Goal: Communication & Community: Participate in discussion

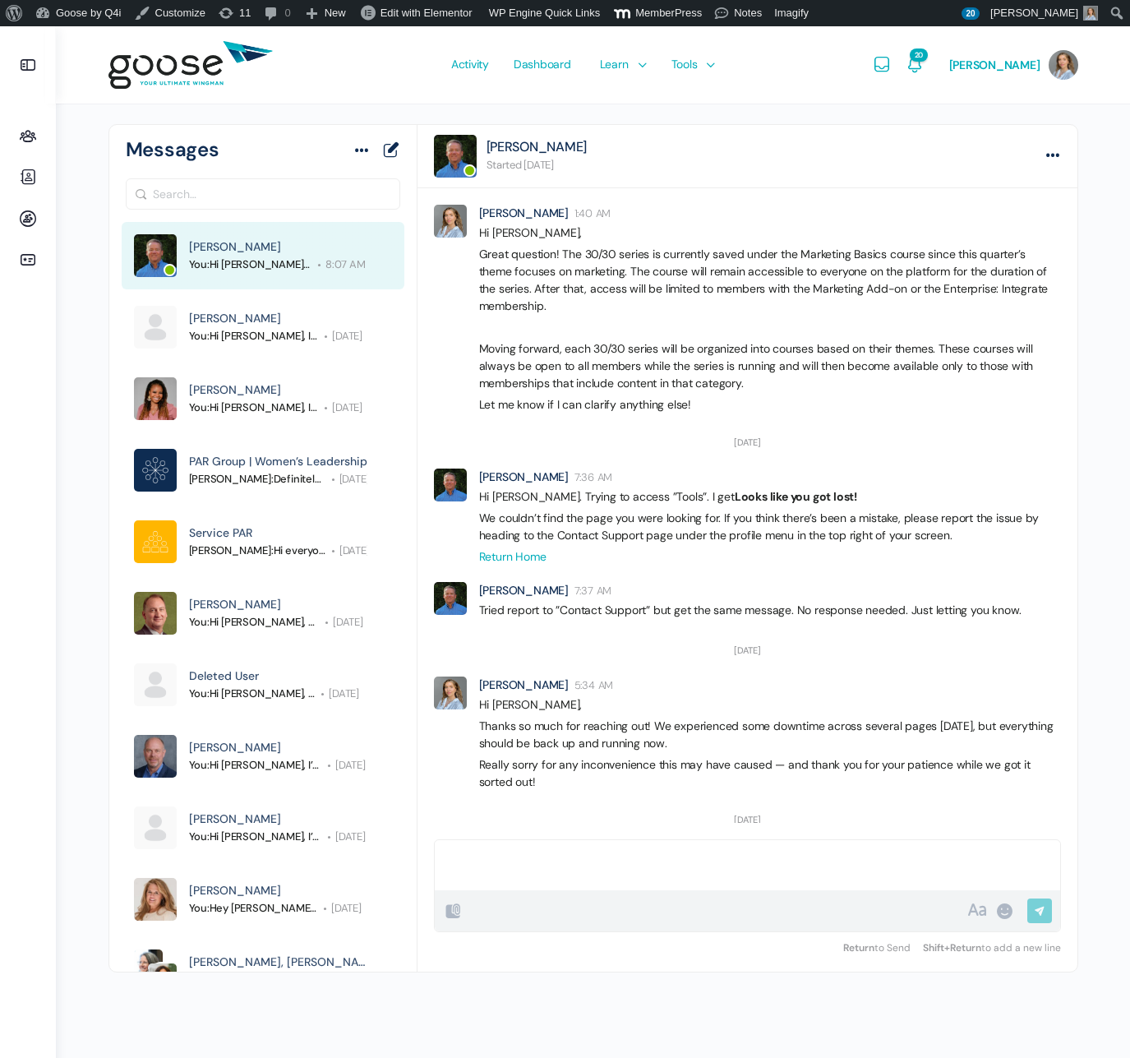
scroll to position [1681, 0]
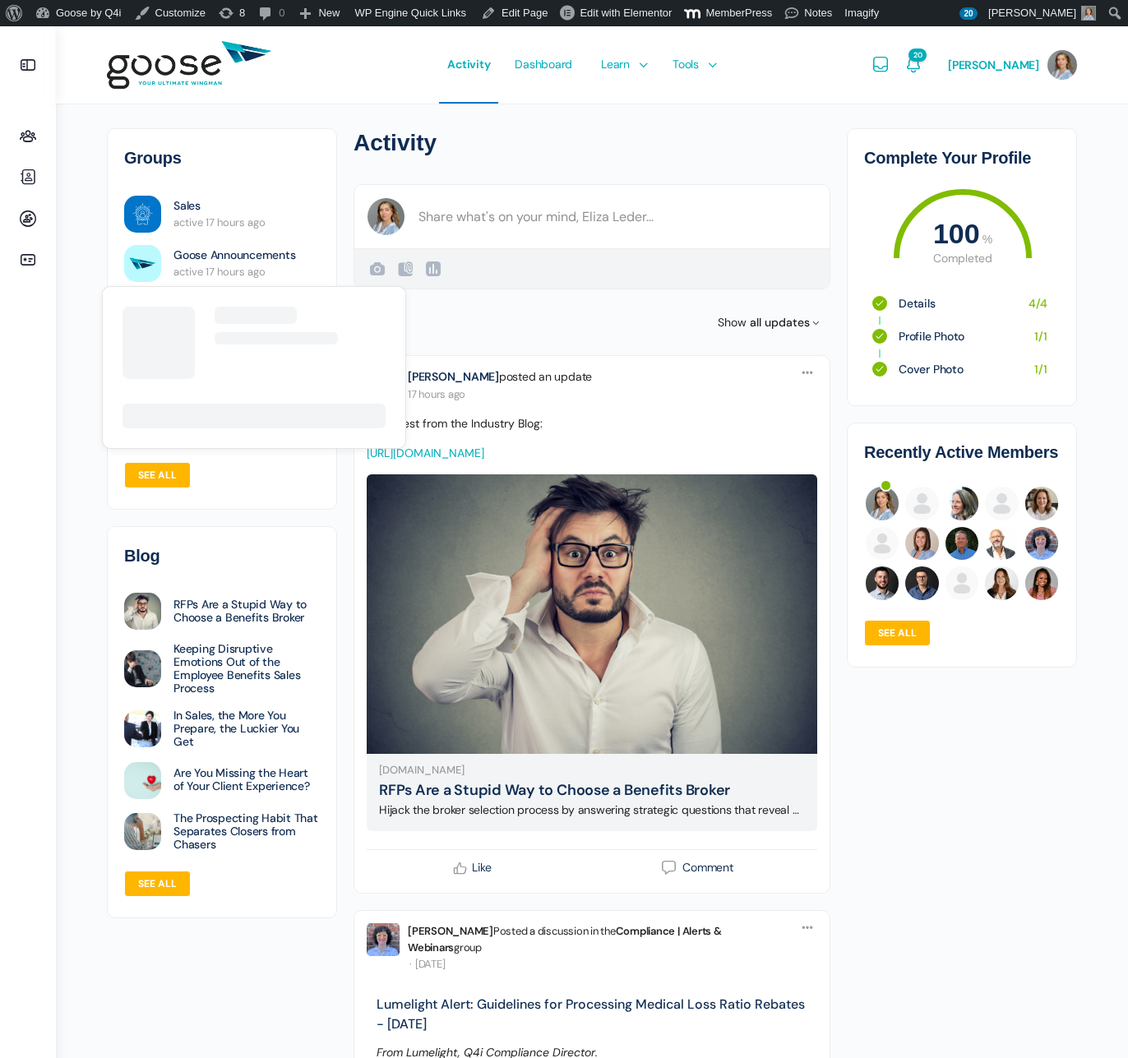
click at [137, 257] on img at bounding box center [142, 263] width 37 height 37
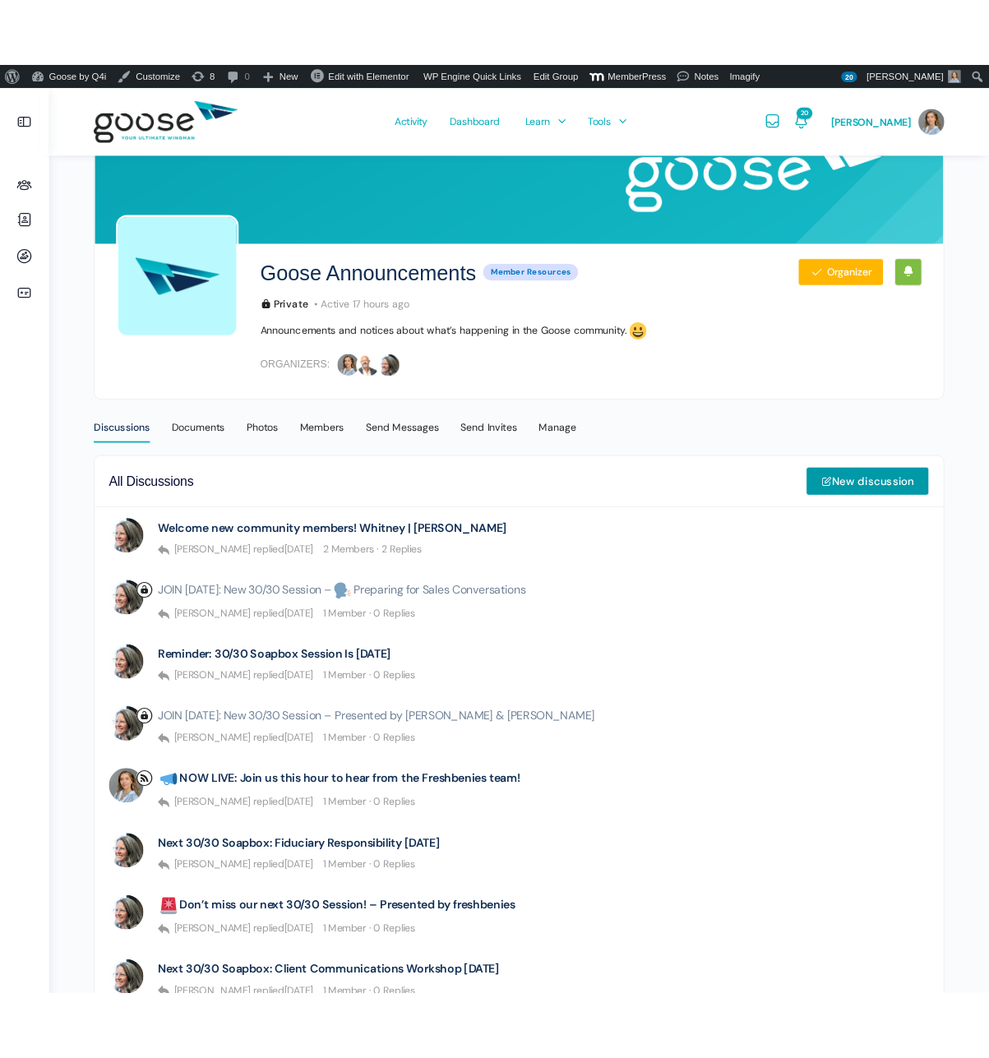
scroll to position [86, 0]
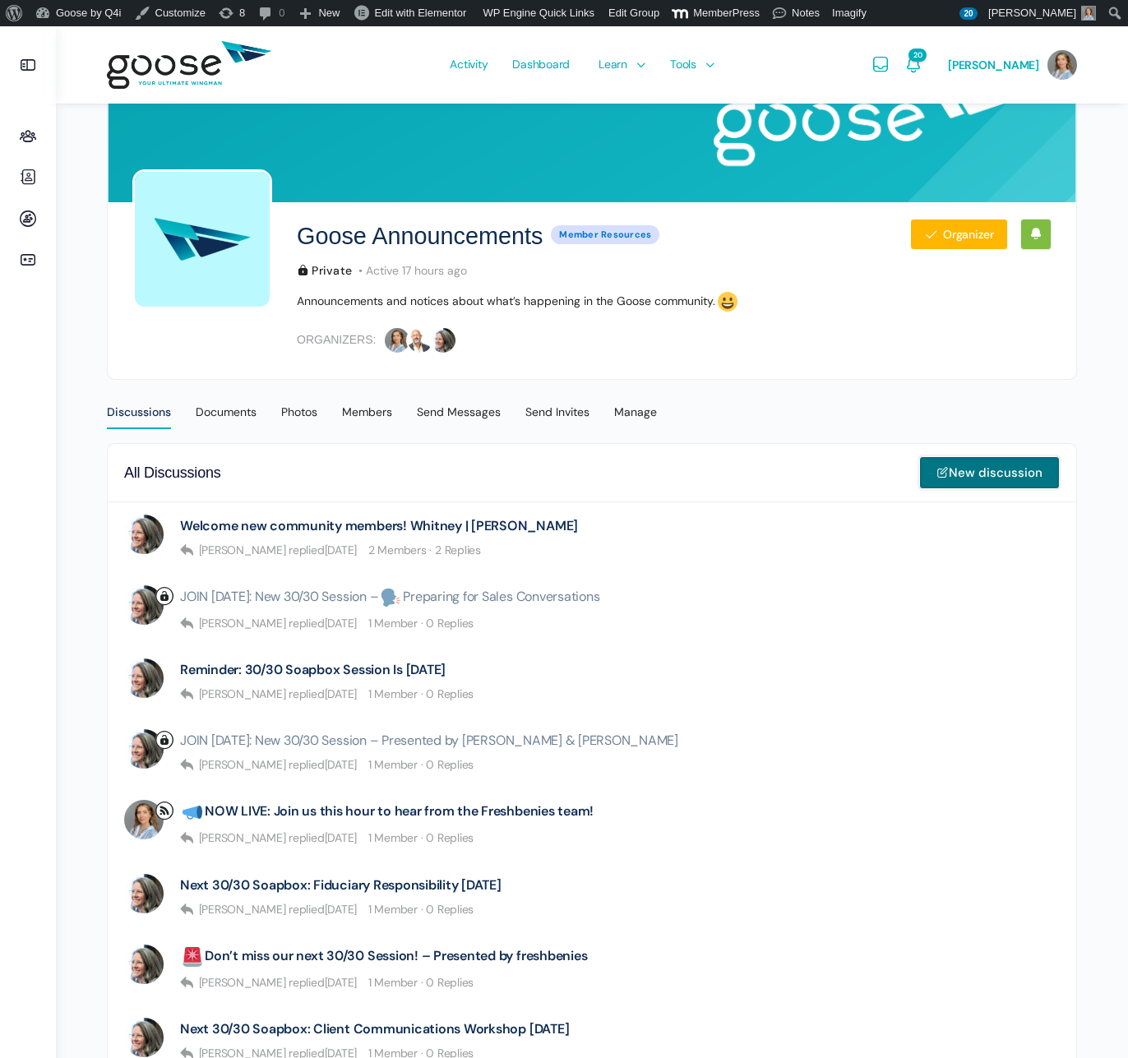
click at [1000, 478] on link "New discussion" at bounding box center [989, 472] width 141 height 33
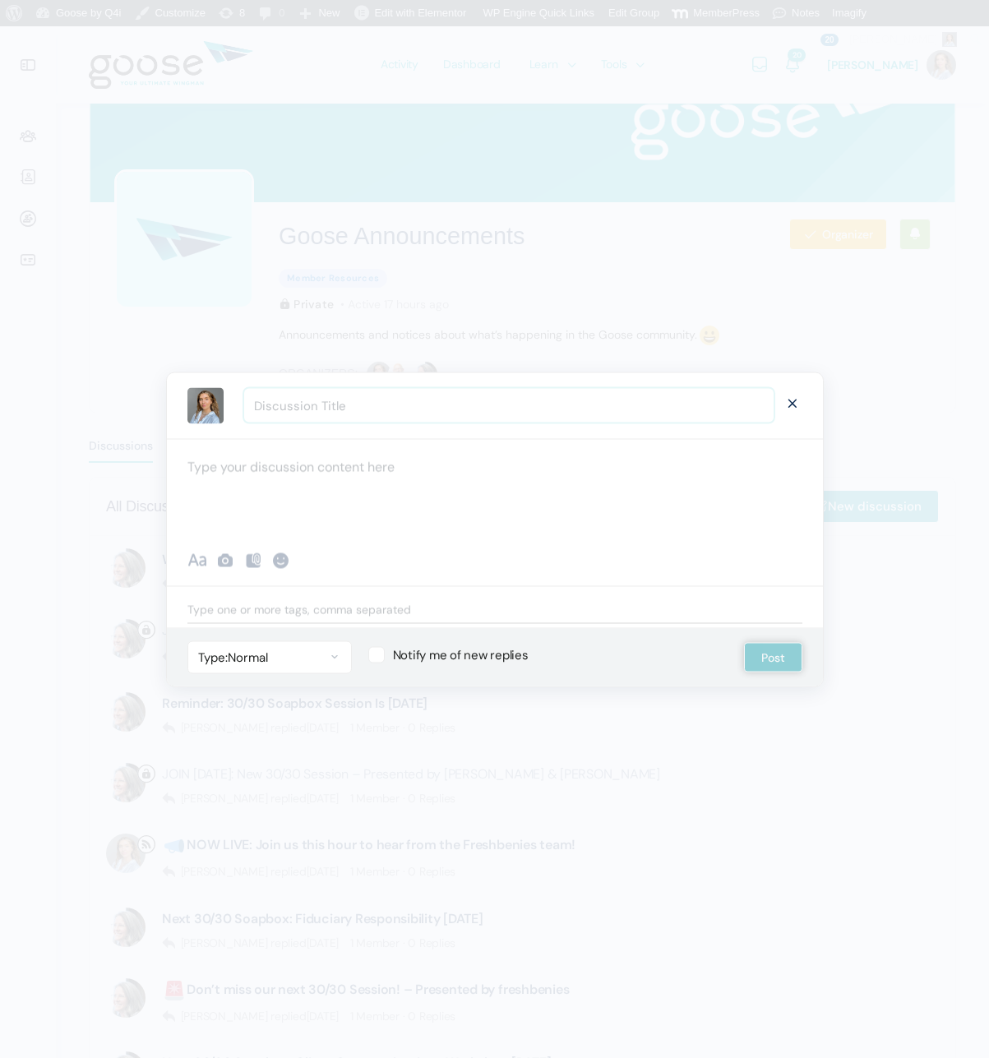
click at [376, 414] on input "Discussion Title" at bounding box center [508, 406] width 529 height 34
type input "Reminder: 30/30 Soapbox Session is Tomorrow"
click at [289, 469] on div at bounding box center [495, 487] width 656 height 99
paste div
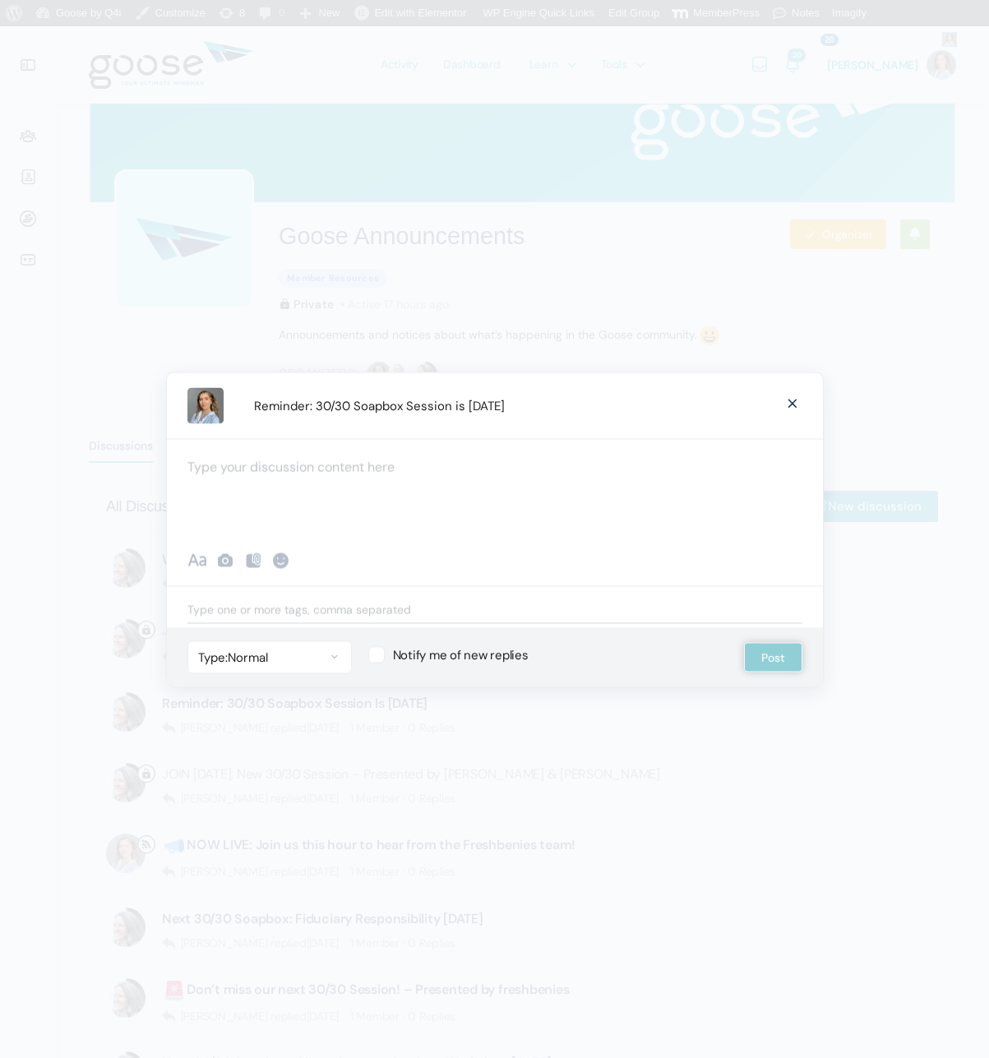
click at [288, 469] on div at bounding box center [495, 487] width 656 height 99
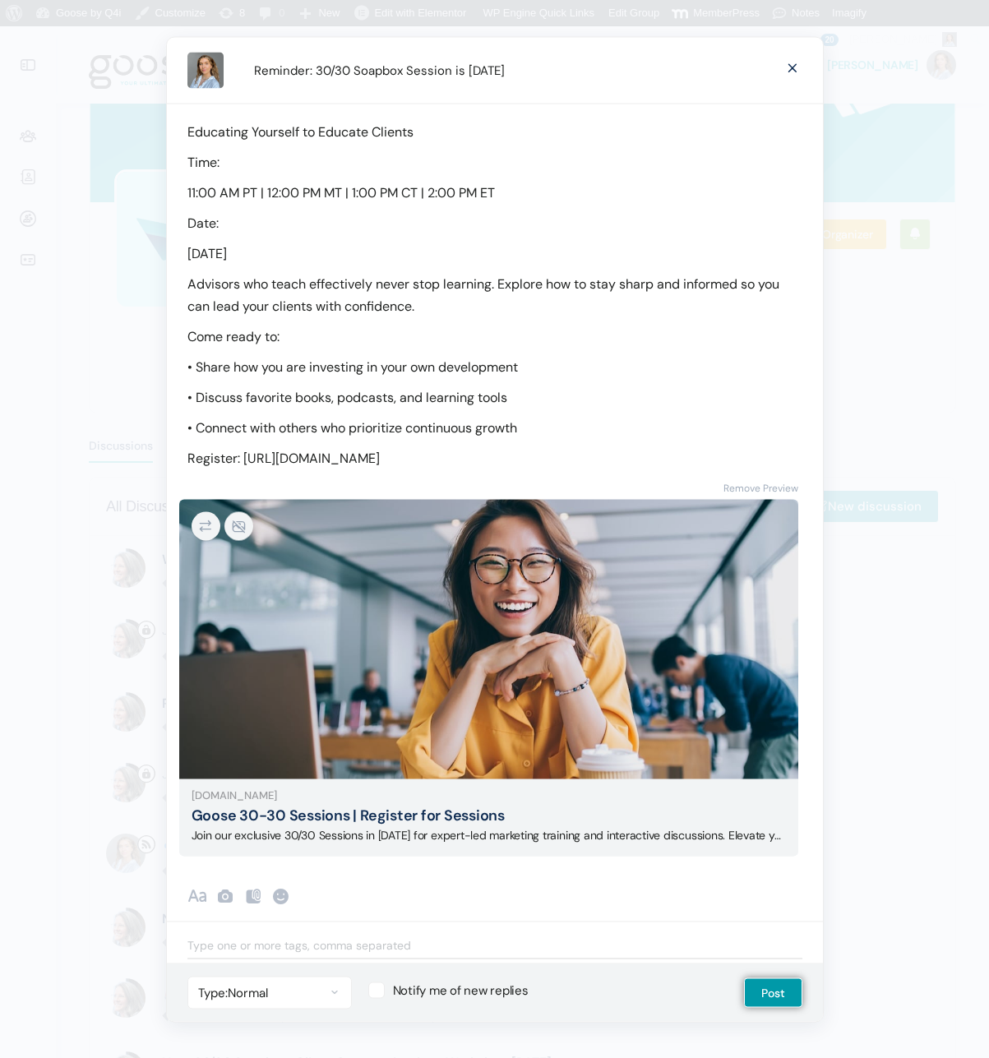
click at [197, 131] on p "Educating Yourself to Educate Clients" at bounding box center [494, 131] width 615 height 22
drag, startPoint x: 191, startPoint y: 132, endPoint x: 168, endPoint y: 131, distance: 23.1
click at [168, 131] on div "Educating Yourself to Educate Clients Time: 11:00 AM PT | 12:00 PM MT | 1:00 PM…" at bounding box center [495, 286] width 656 height 366
click at [221, 179] on div "Educating Yourself to Educate Clients Time: 11:00 AM PT | 12:00 PM MT | 1:00 PM…" at bounding box center [495, 286] width 656 height 366
drag, startPoint x: 228, startPoint y: 164, endPoint x: 175, endPoint y: 155, distance: 53.4
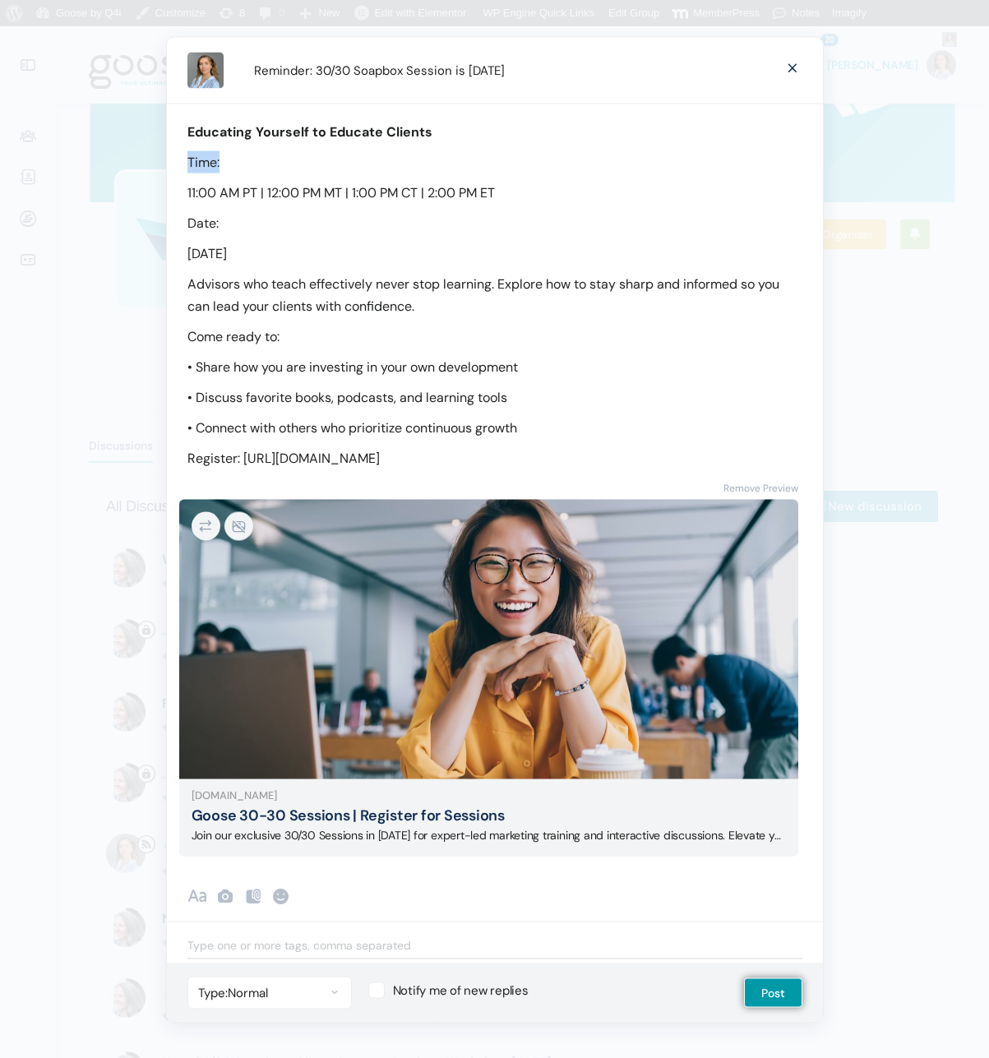
click at [175, 155] on div "Educating Yourself to Educate Clients Time: 11:00 AM PT | 12:00 PM MT | 1:00 PM…" at bounding box center [495, 286] width 656 height 366
click at [187, 184] on p "11:00 AM PT | 12:00 PM MT | 1:00 PM CT | 2:00 PM ET" at bounding box center [494, 192] width 615 height 22
drag, startPoint x: 206, startPoint y: 219, endPoint x: 189, endPoint y: 219, distance: 16.4
click at [189, 219] on p "Date:" at bounding box center [494, 222] width 615 height 22
click at [187, 250] on p "Wednesday, September 17, 2025" at bounding box center [494, 253] width 615 height 22
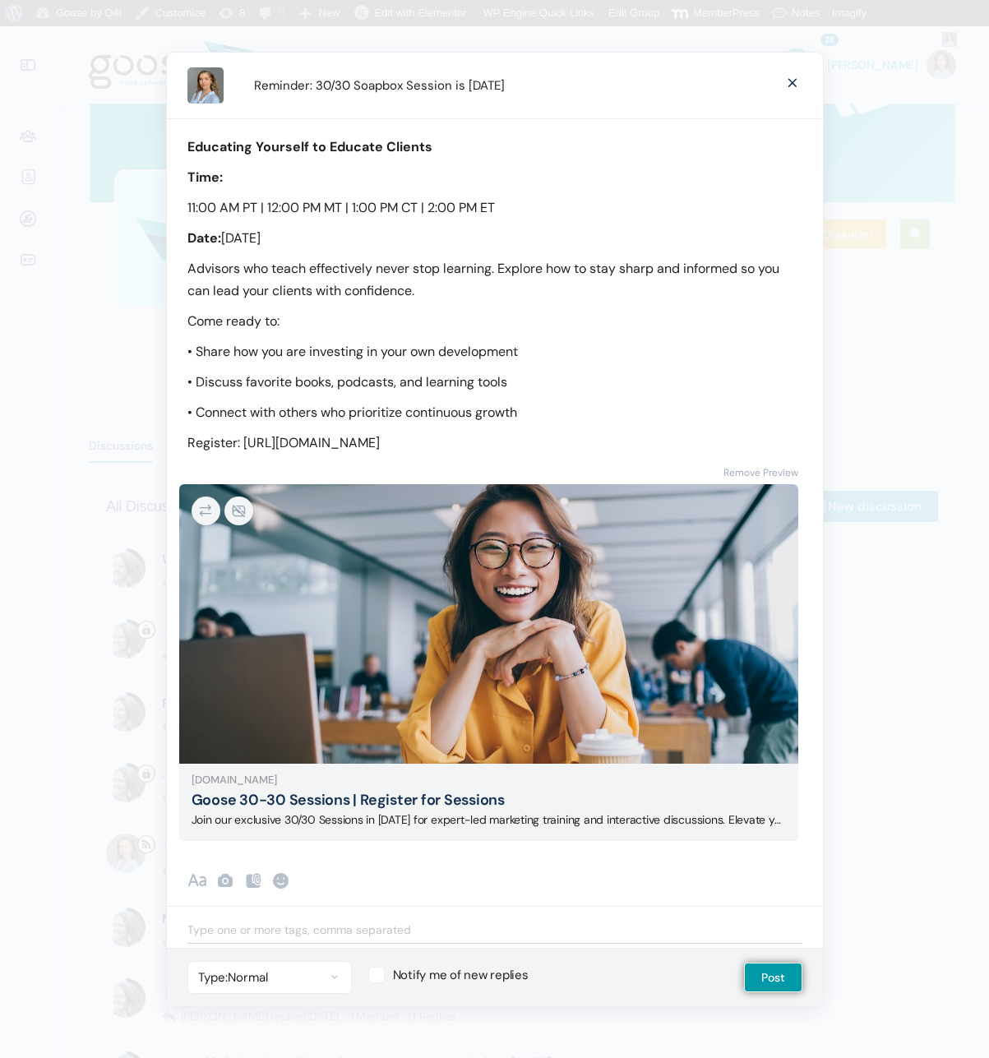
click at [188, 205] on p "11:00 AM PT | 12:00 PM MT | 1:00 PM CT | 2:00 PM ET" at bounding box center [494, 207] width 615 height 22
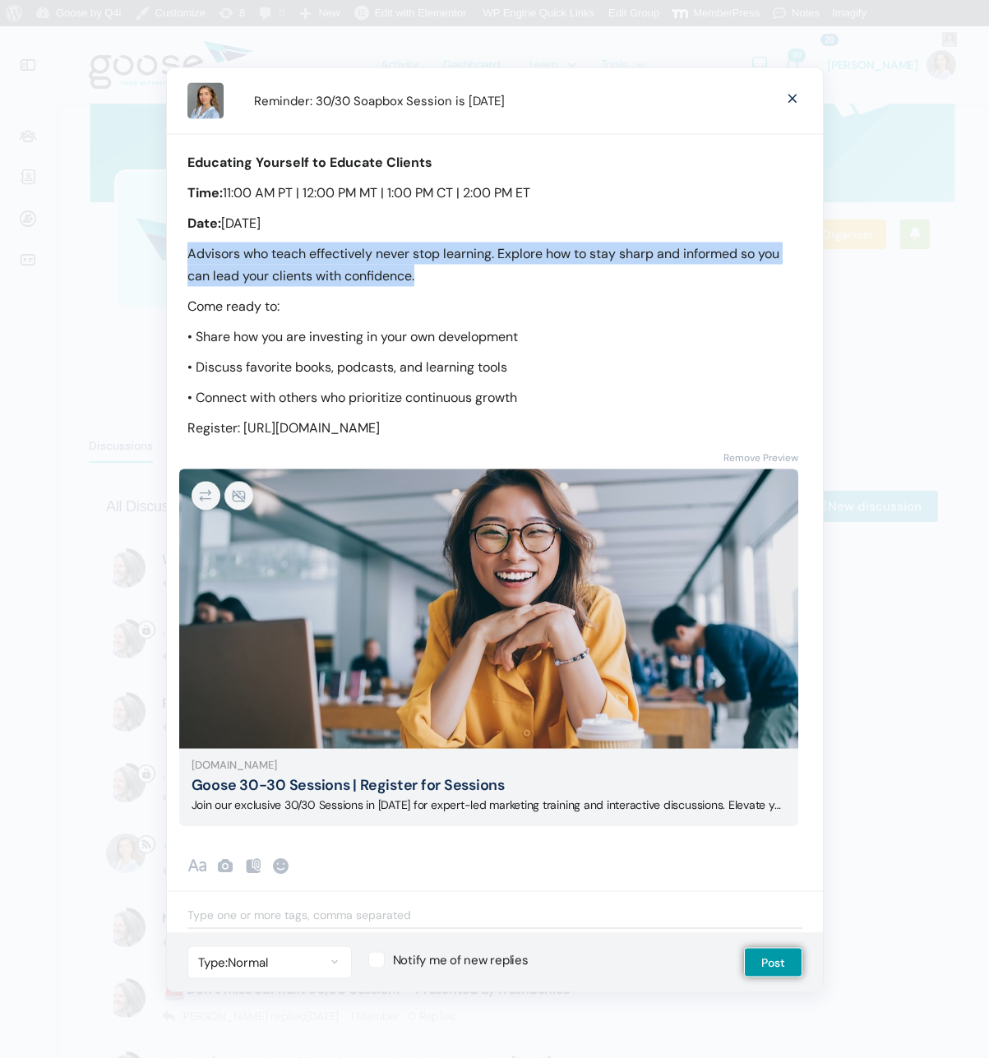
drag, startPoint x: 436, startPoint y: 267, endPoint x: 183, endPoint y: 245, distance: 254.2
click at [183, 245] on div "Educating Yourself to Educate Clients Time: 11:00 AM PT | 12:00 PM MT | 1:00 PM…" at bounding box center [495, 285] width 656 height 305
copy p "Advisors who teach effectively never stop learning. Explore how to stay sharp a…"
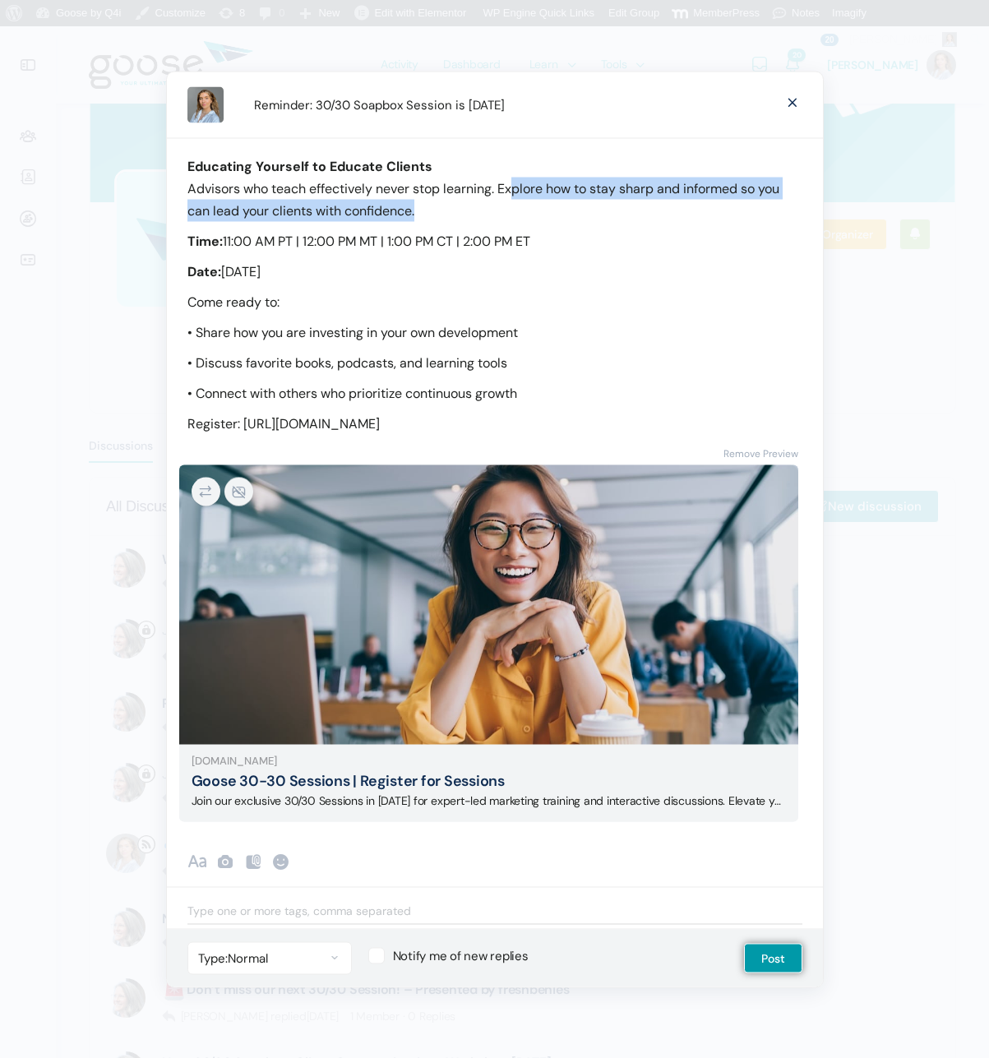
drag, startPoint x: 516, startPoint y: 187, endPoint x: 515, endPoint y: 201, distance: 14.1
click at [515, 201] on p "Educating Yourself to Educate Clients Advisors who teach effectively never stop…" at bounding box center [494, 188] width 615 height 67
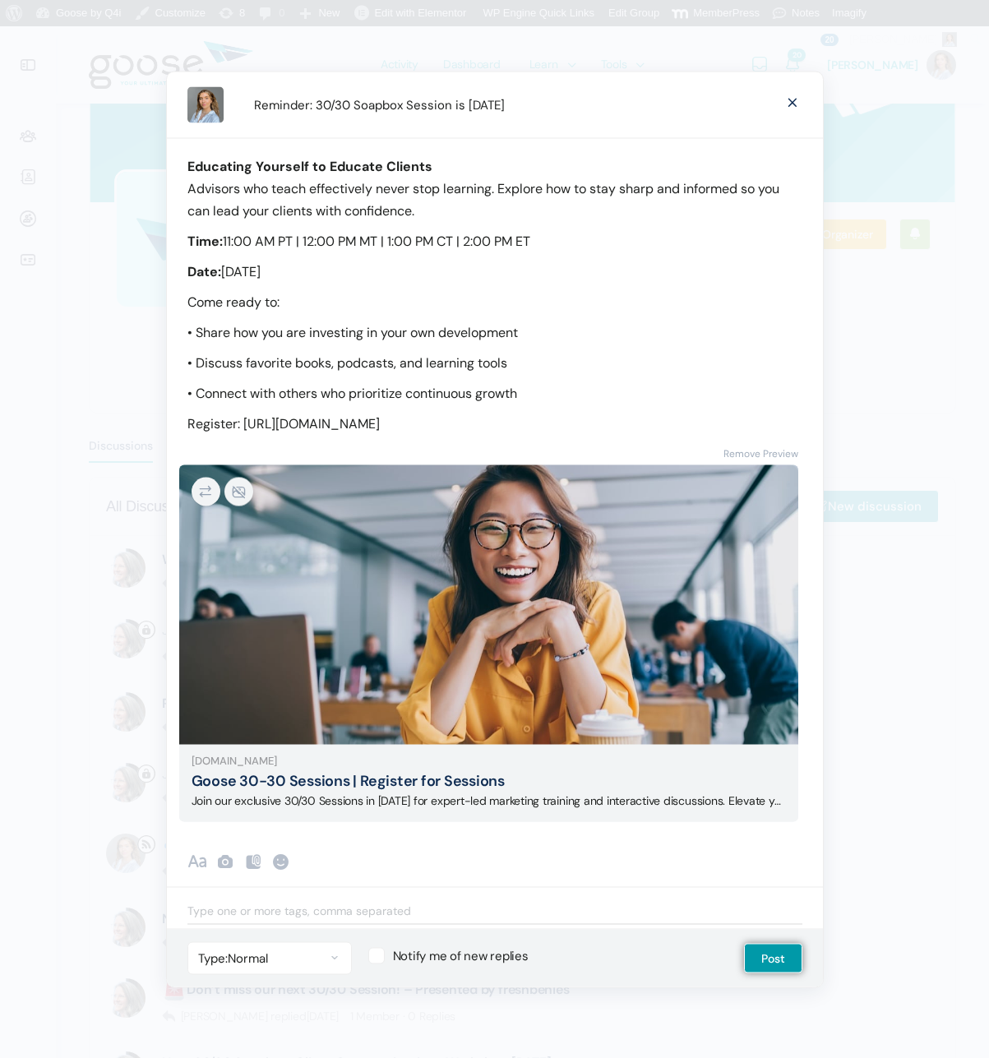
click at [515, 201] on p "Educating Yourself to Educate Clients Advisors who teach effectively never stop…" at bounding box center [494, 188] width 615 height 67
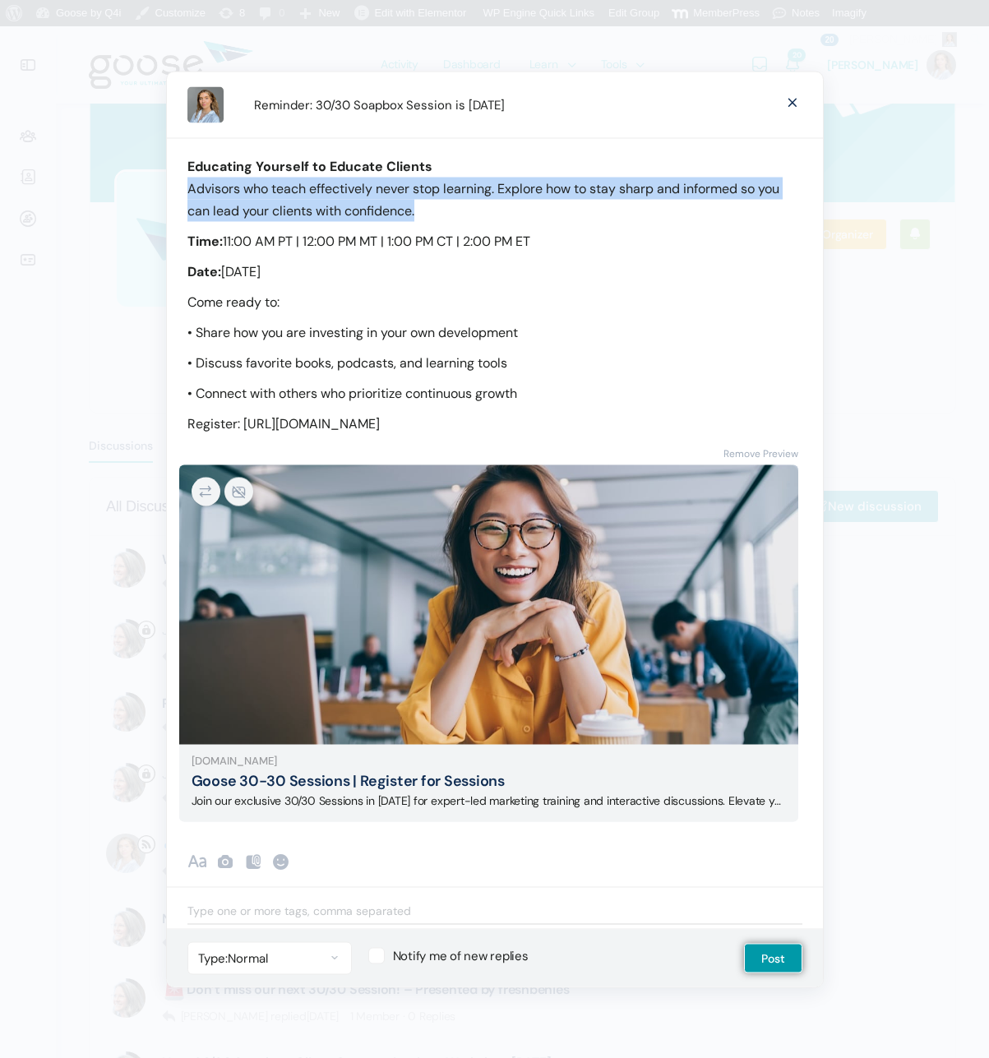
click at [515, 201] on p "Educating Yourself to Educate Clients Advisors who teach effectively never stop…" at bounding box center [494, 188] width 615 height 67
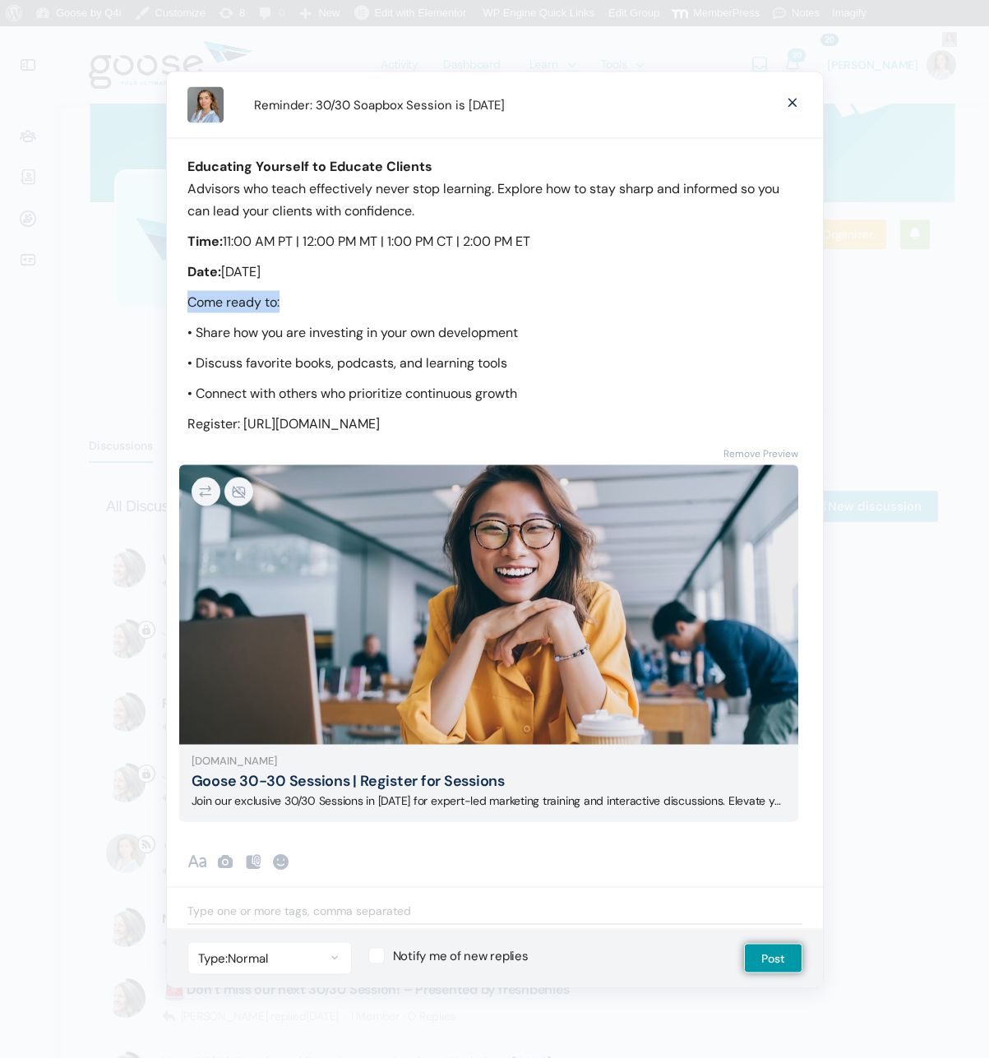
drag, startPoint x: 296, startPoint y: 284, endPoint x: 175, endPoint y: 281, distance: 120.9
click at [174, 281] on div "Educating Yourself to Educate Clients Advisors who teach effectively never stop…" at bounding box center [495, 285] width 656 height 297
drag, startPoint x: 507, startPoint y: 424, endPoint x: 170, endPoint y: 418, distance: 337.1
click at [170, 418] on div "Educating Yourself to Educate Clients Advisors who teach effectively never stop…" at bounding box center [495, 285] width 656 height 297
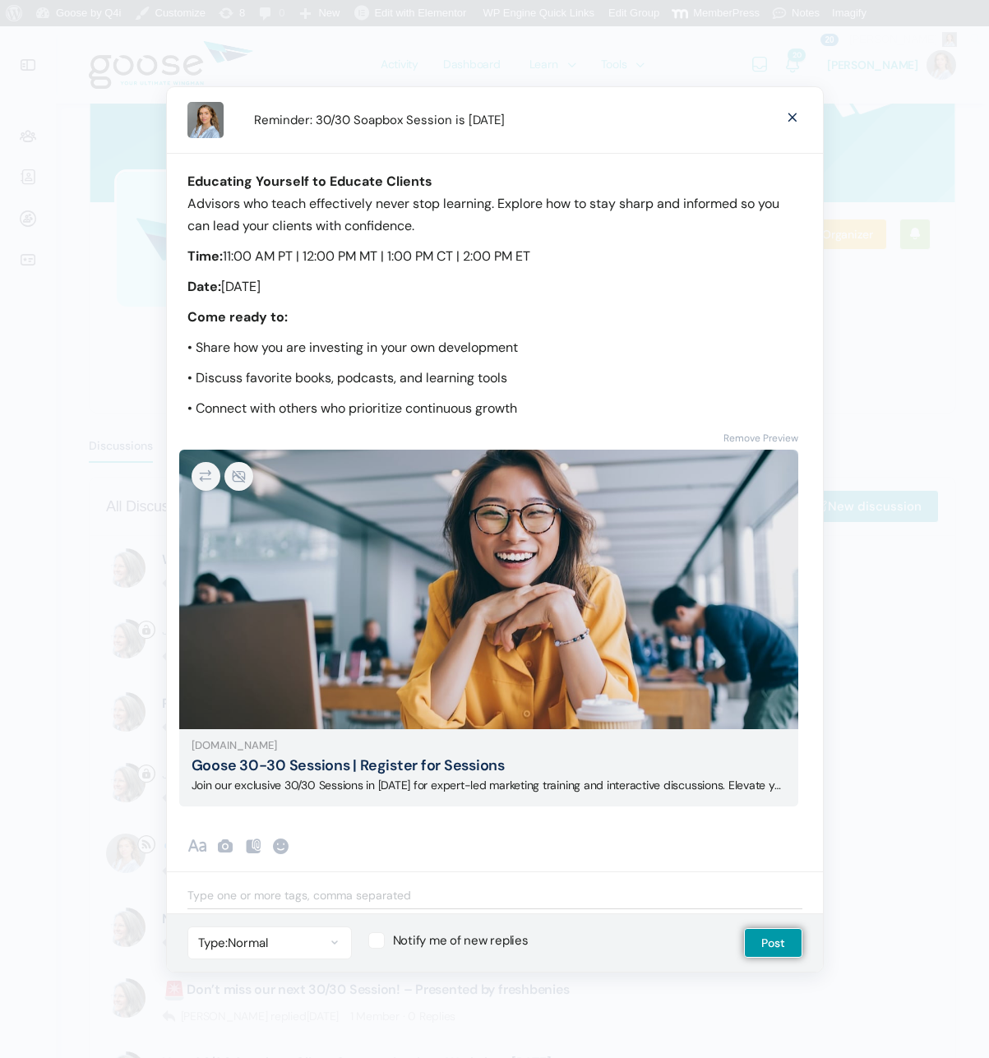
click at [183, 252] on div "Educating Yourself to Educate Clients Advisors who teach effectively never stop…" at bounding box center [495, 286] width 656 height 266
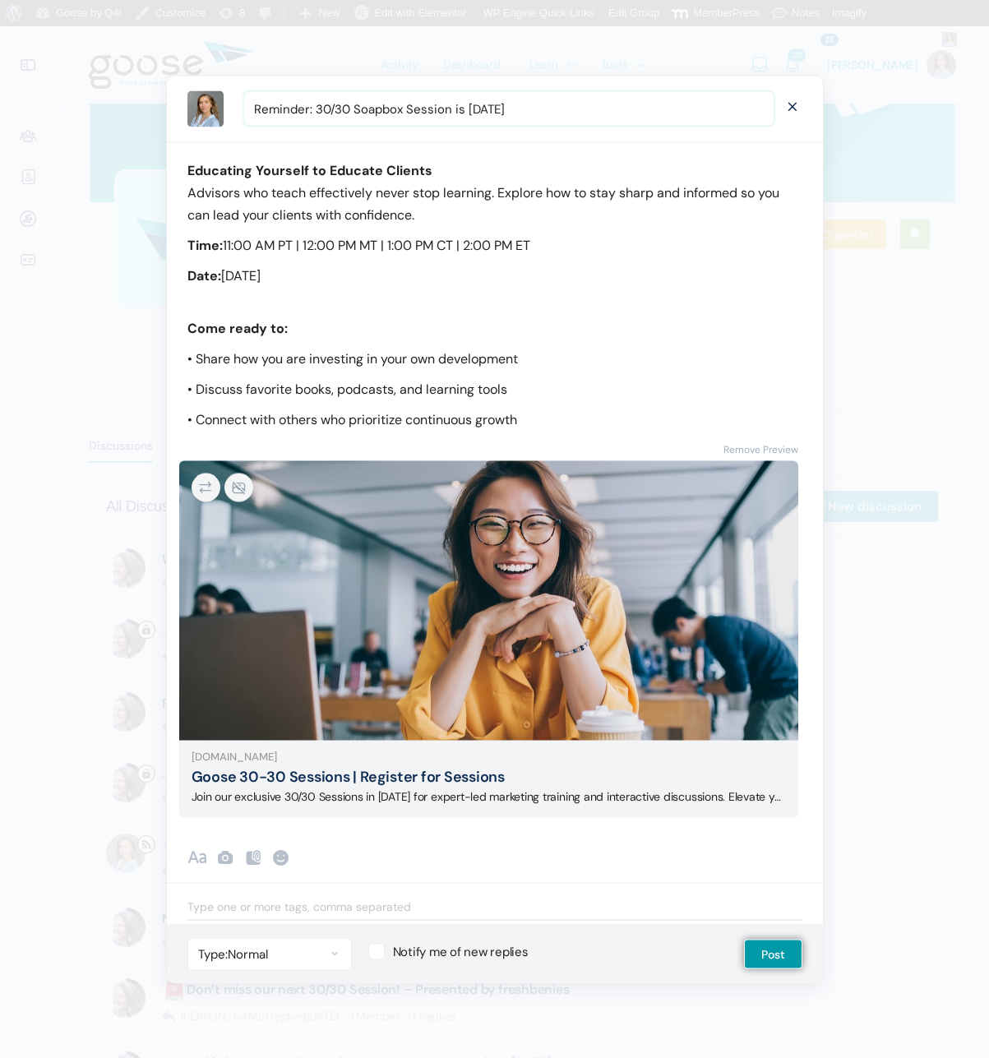
click at [560, 109] on input "Reminder: 30/30 Soapbox Session is Tomorrow" at bounding box center [508, 109] width 529 height 34
click at [521, 107] on input "Reminder: 30/30 Soapbox Session is Tomorrow September 17th" at bounding box center [508, 109] width 529 height 34
drag, startPoint x: 605, startPoint y: 106, endPoint x: 654, endPoint y: 97, distance: 49.3
click at [610, 102] on input "Reminder: 30/30 Soapbox Session is Tomorrow, September 17th" at bounding box center [508, 109] width 529 height 34
click at [656, 97] on input "Reminder: 30/30 Soapbox Session is Tomorrow, September 17th" at bounding box center [508, 109] width 529 height 34
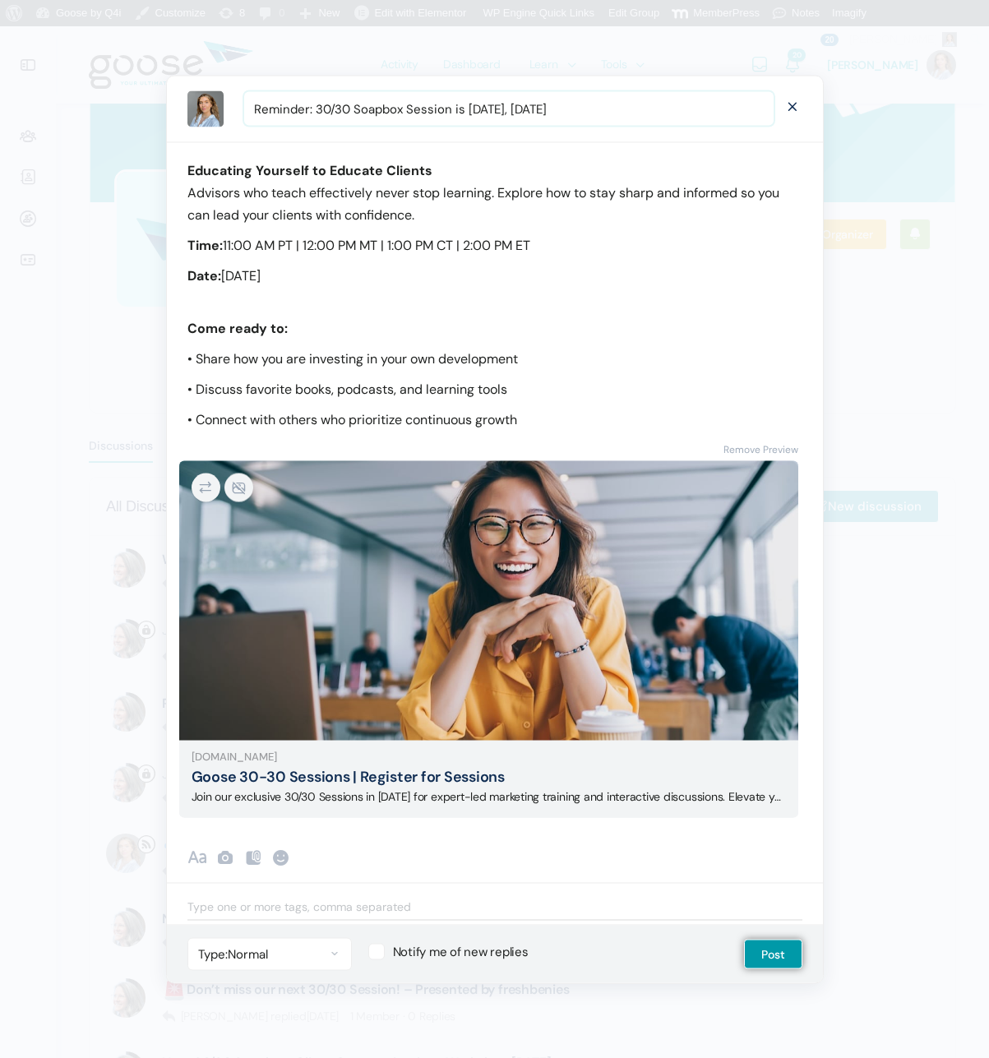
drag, startPoint x: 518, startPoint y: 107, endPoint x: 548, endPoint y: 104, distance: 29.8
click at [519, 107] on input "Reminder: 30/30 Soapbox Session is Tomorrow, September 17th" at bounding box center [508, 109] width 529 height 34
drag, startPoint x: 538, startPoint y: 108, endPoint x: 630, endPoint y: 107, distance: 92.1
click at [630, 107] on input "Reminder: 30/30 Soapbox Session is Tomorrow | September 17th" at bounding box center [508, 109] width 529 height 34
type input "Reminder: 30/30 Soapbox Session is Tomorrow | 9.17.25"
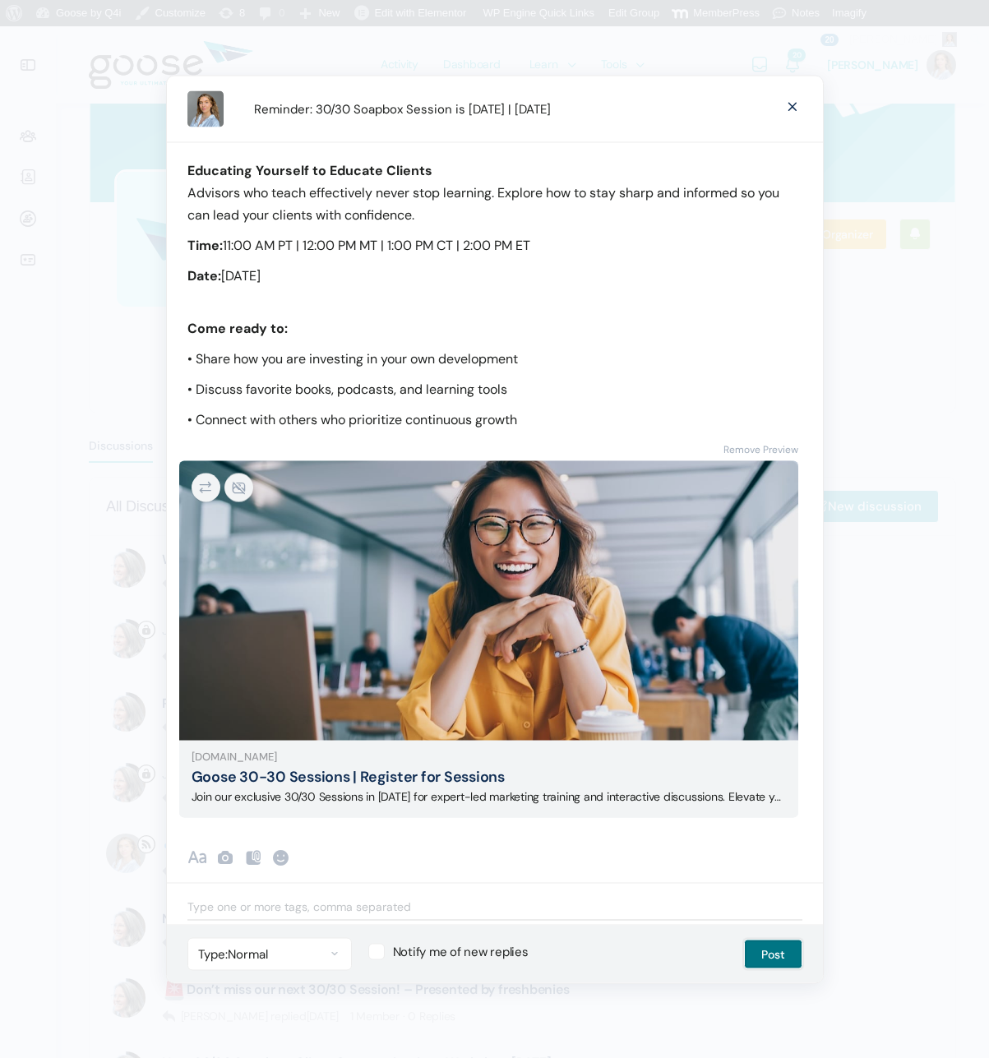
click at [764, 960] on button "Post" at bounding box center [773, 954] width 58 height 30
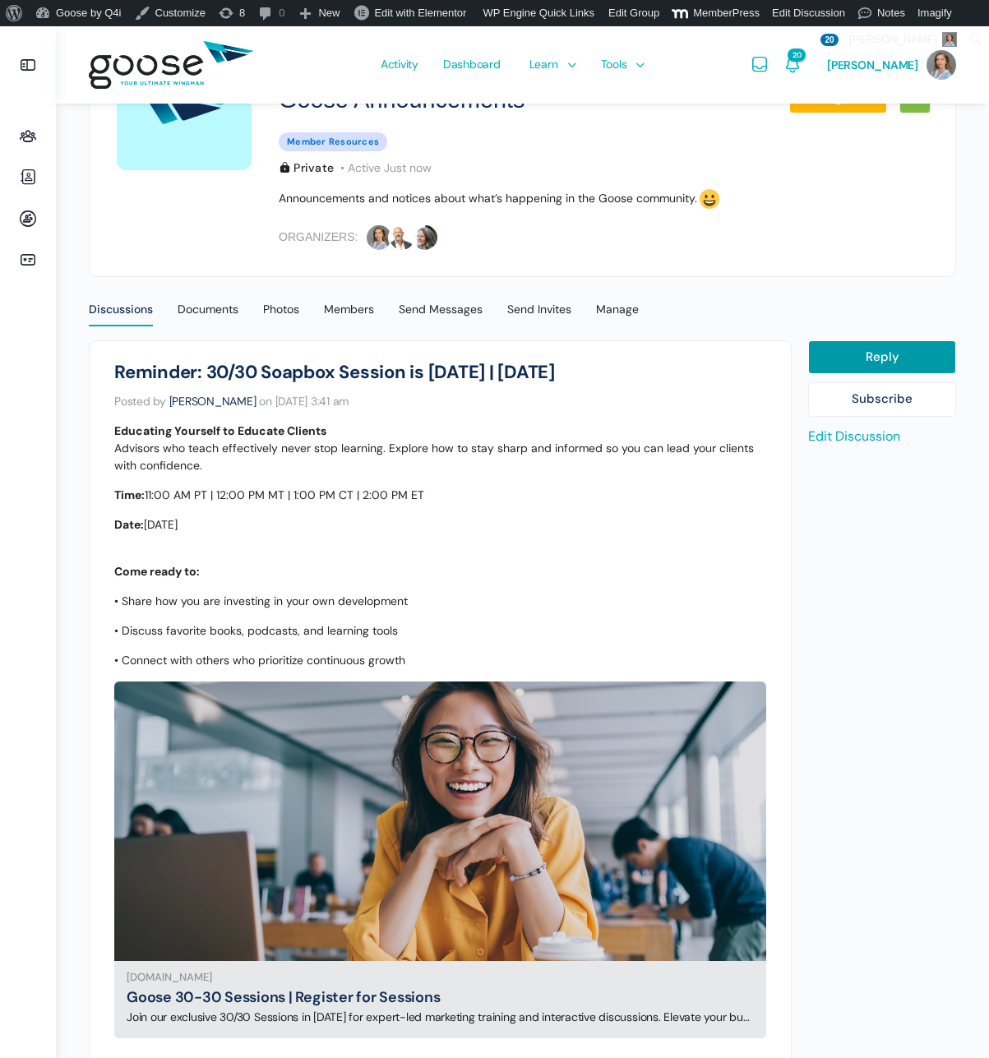
scroll to position [218, 0]
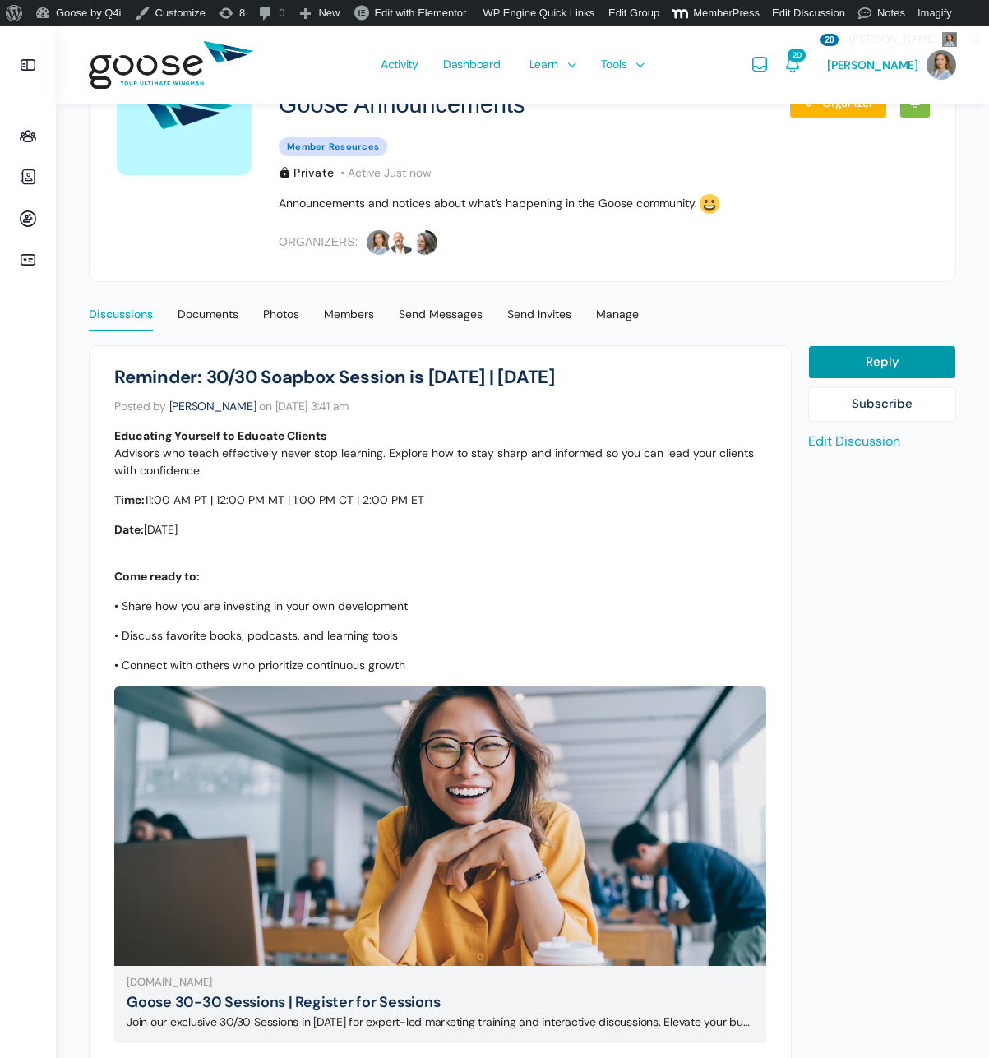
click at [109, 307] on div "Discussions" at bounding box center [121, 319] width 64 height 25
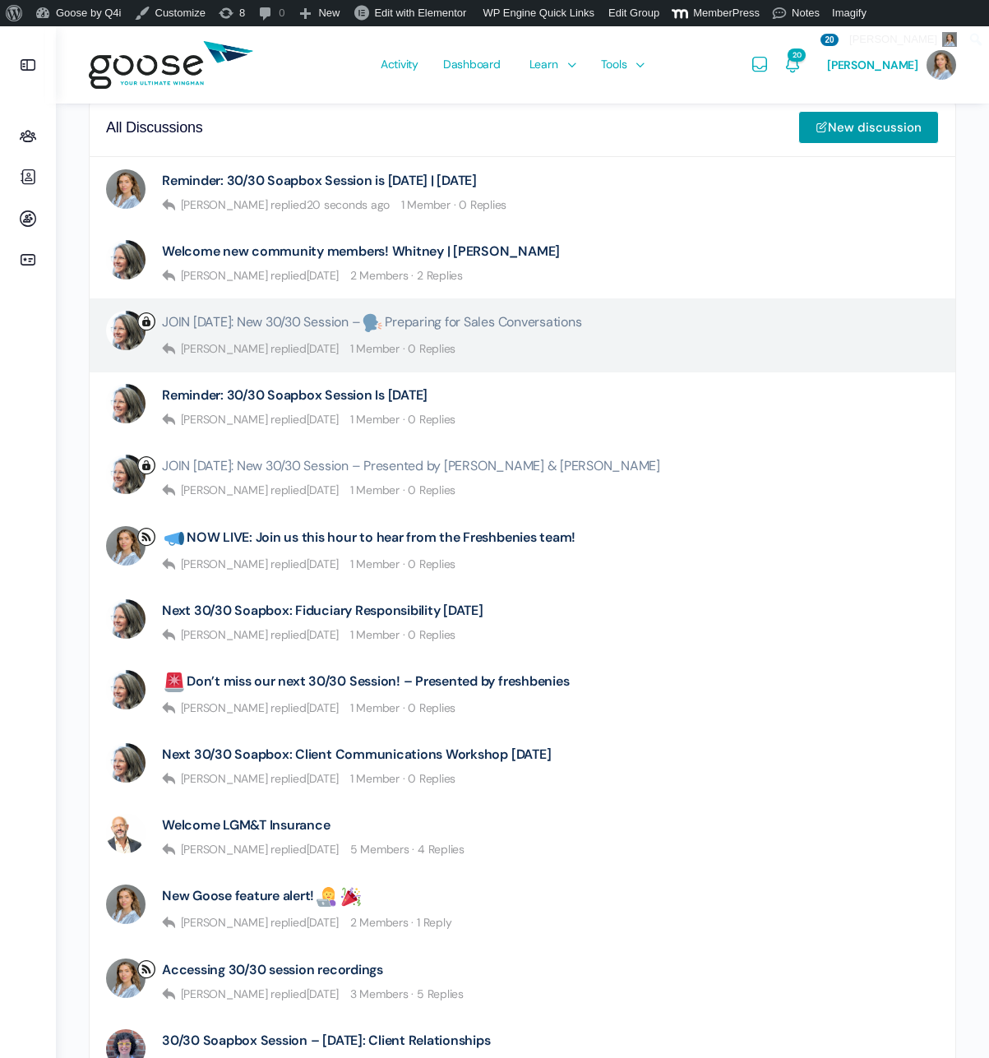
scroll to position [463, 0]
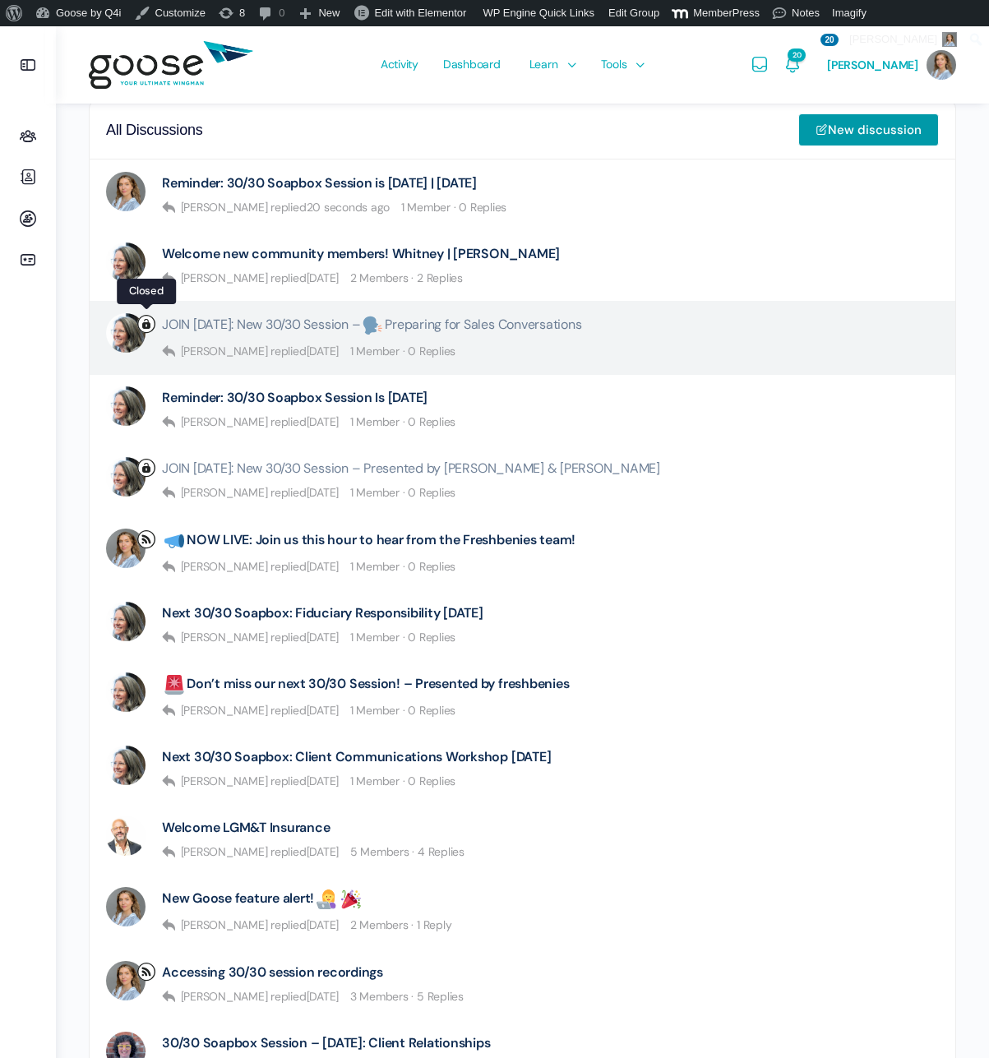
click at [146, 324] on icon at bounding box center [146, 324] width 18 height 18
click at [146, 328] on icon at bounding box center [146, 324] width 18 height 18
click at [673, 342] on div "Wendy Keneipp JOIN TODAY: New 30/30 Session – Preparing for Sales Conversations…" at bounding box center [521, 337] width 830 height 49
click at [567, 319] on link "JOIN TODAY: New 30/30 Session – Preparing for Sales Conversations" at bounding box center [371, 325] width 419 height 25
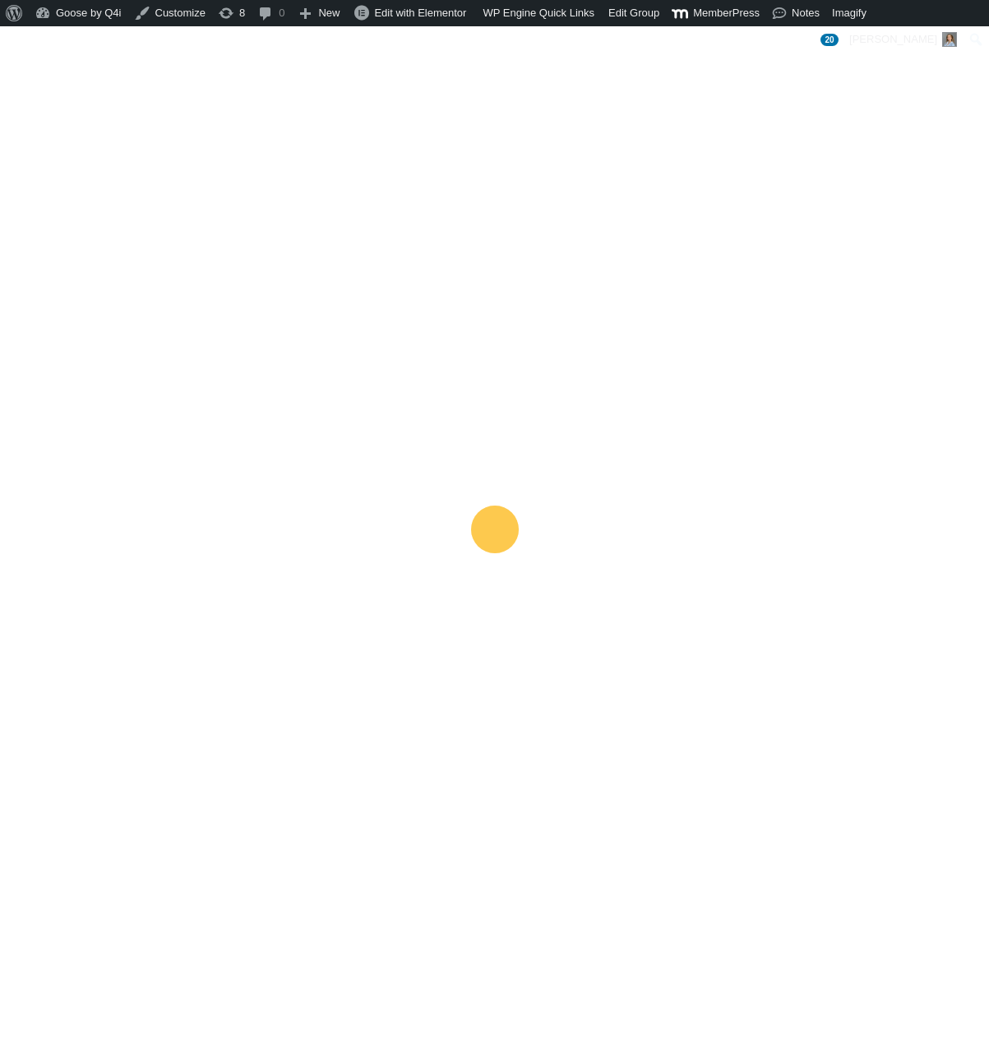
scroll to position [477, 0]
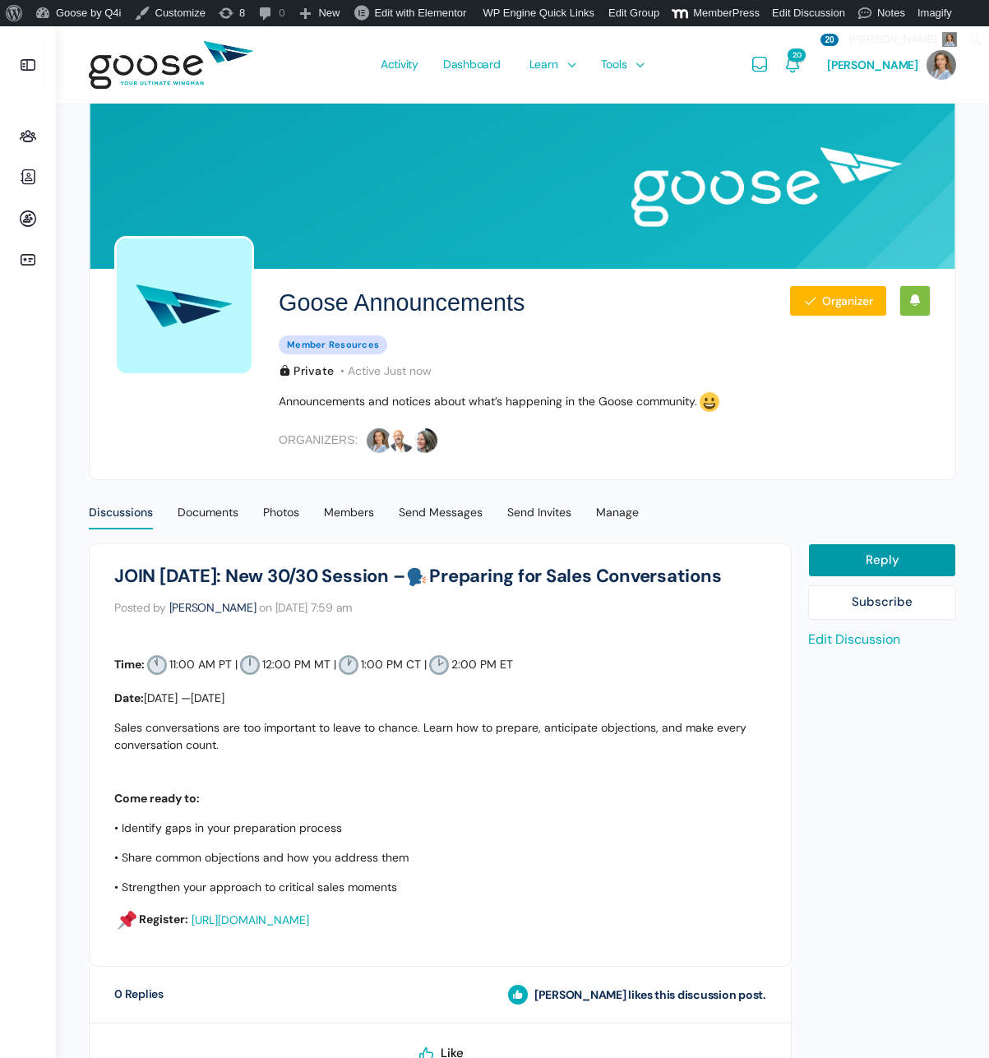
scroll to position [202, 0]
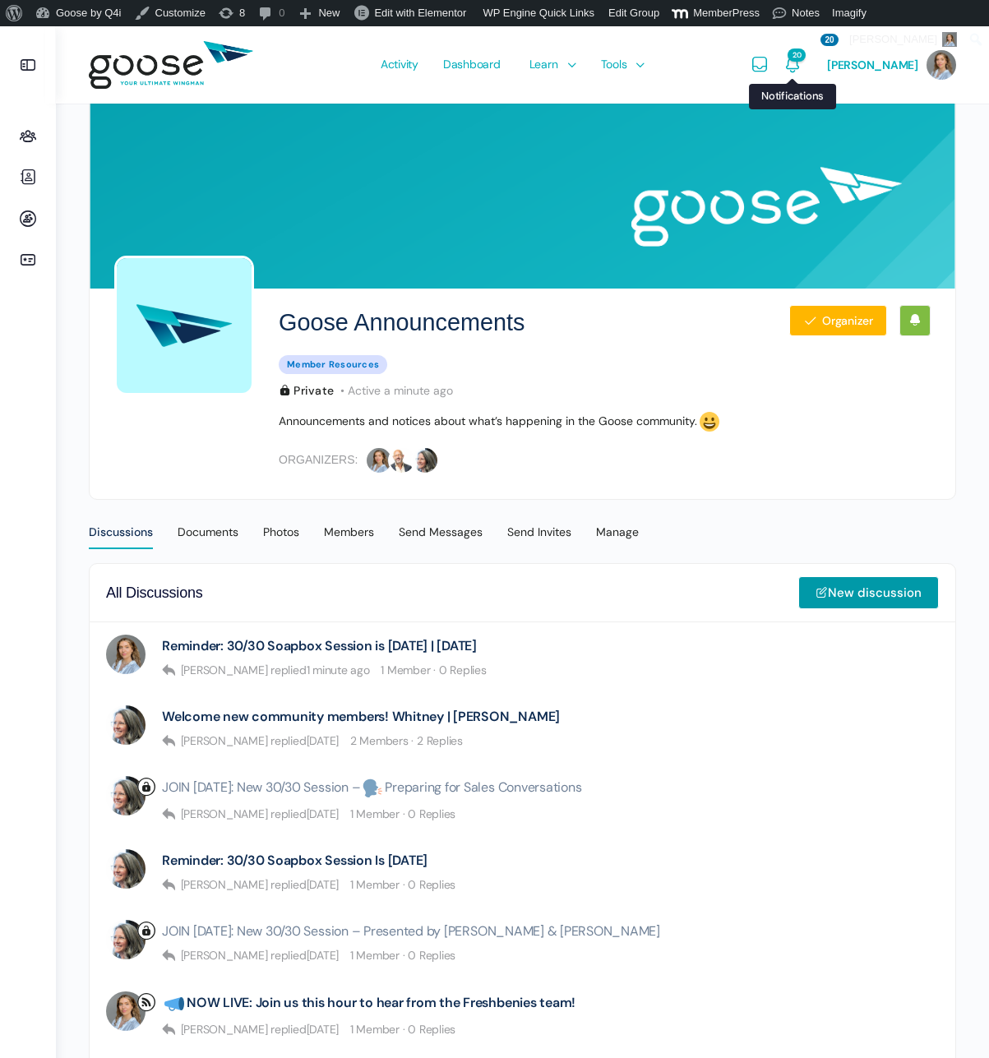
click at [802, 64] on icon "Notifications" at bounding box center [793, 65] width 20 height 20
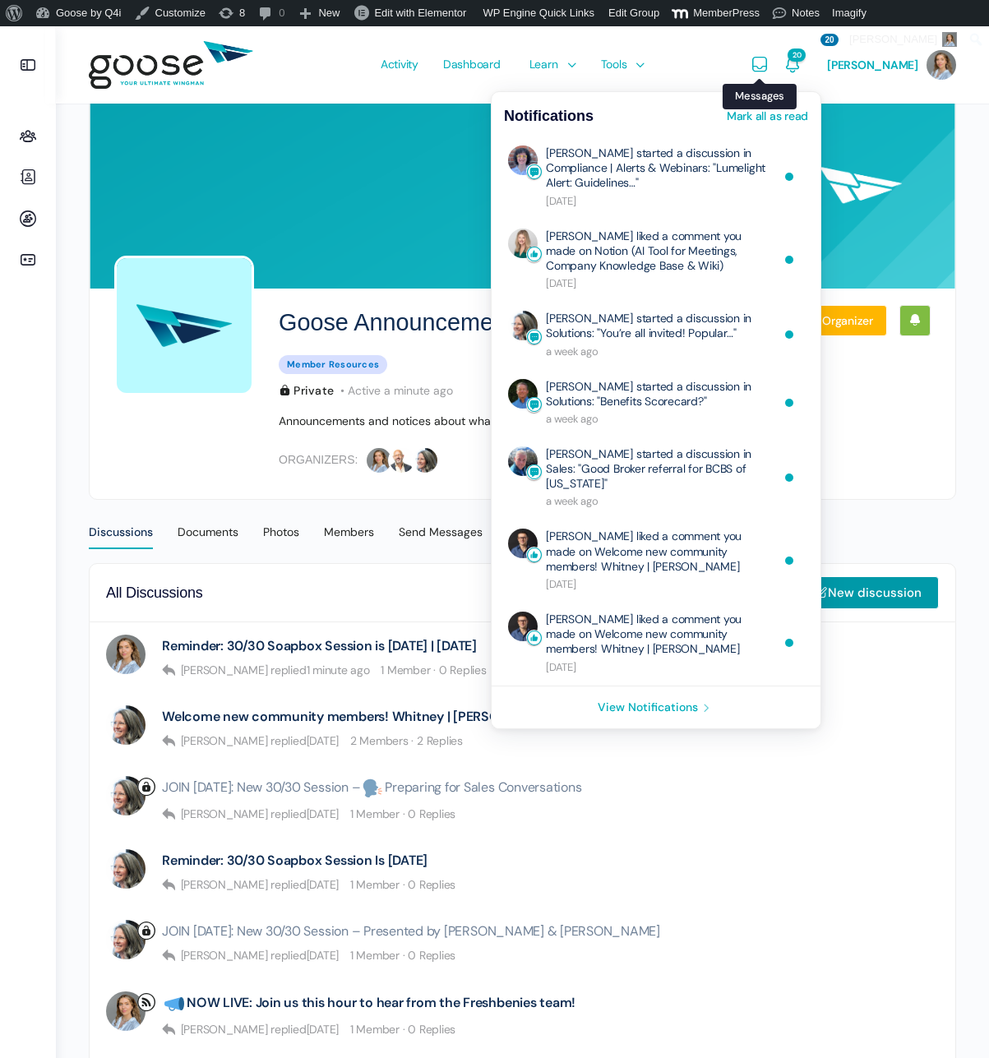
click at [770, 67] on icon "Messages" at bounding box center [760, 65] width 20 height 20
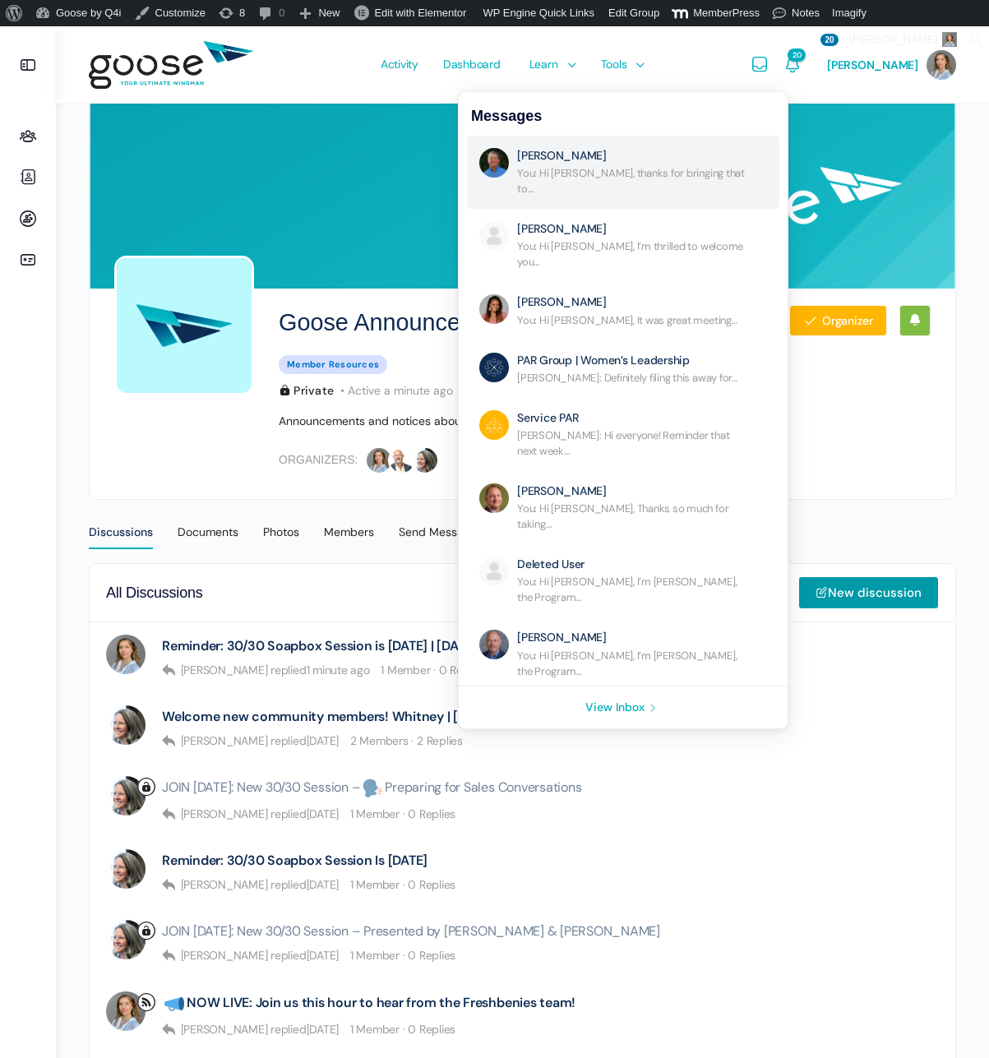
click at [716, 154] on link "Re: No Subject" at bounding box center [631, 172] width 229 height 49
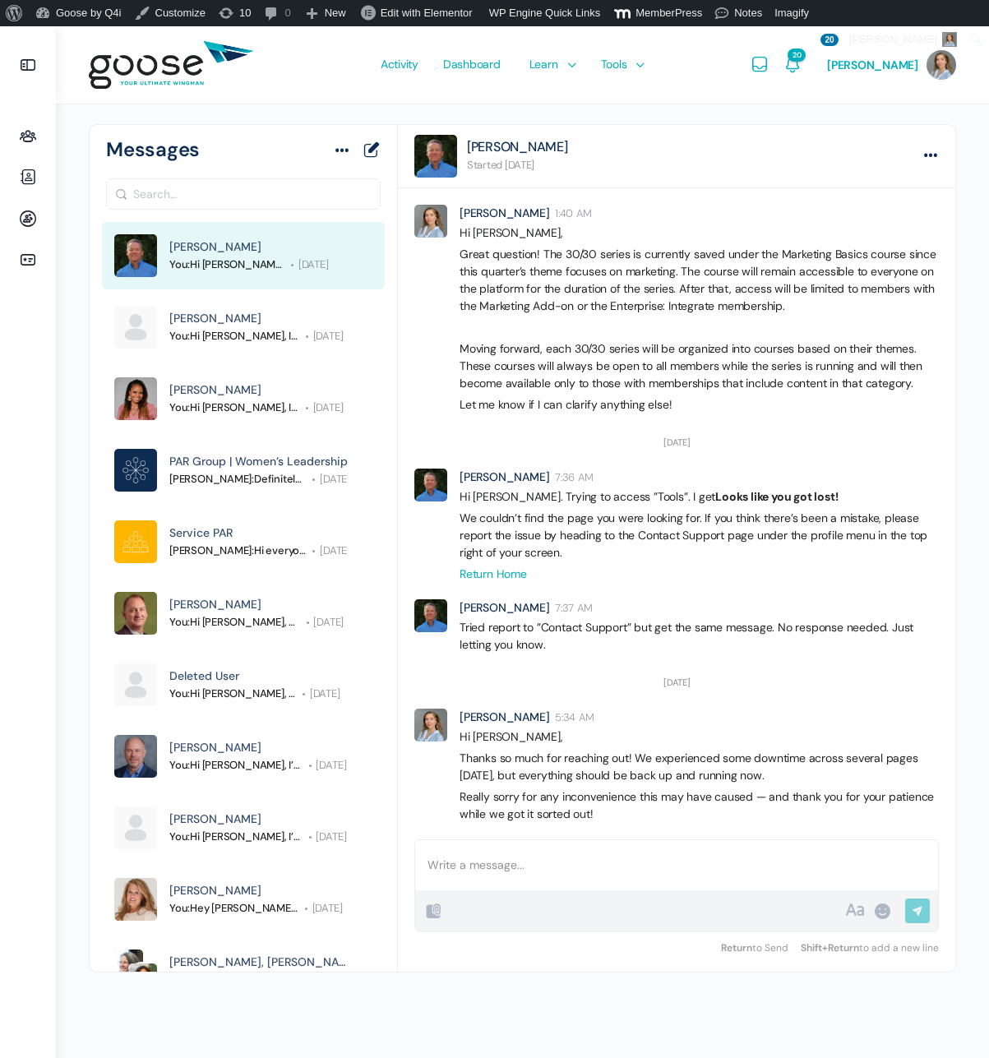
scroll to position [1765, 0]
